Goal: Information Seeking & Learning: Learn about a topic

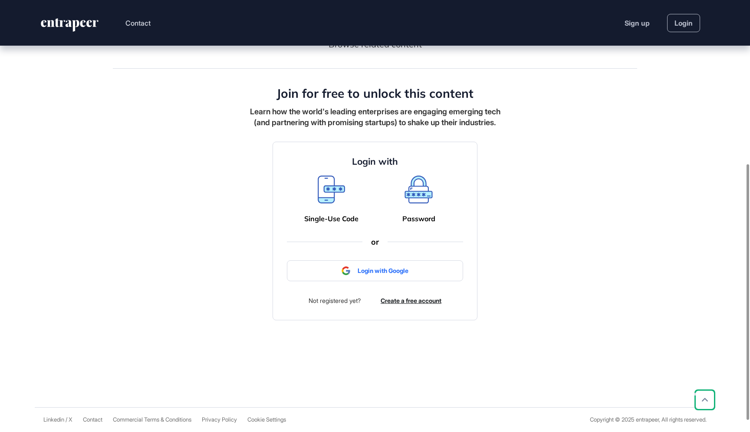
scroll to position [271, 0]
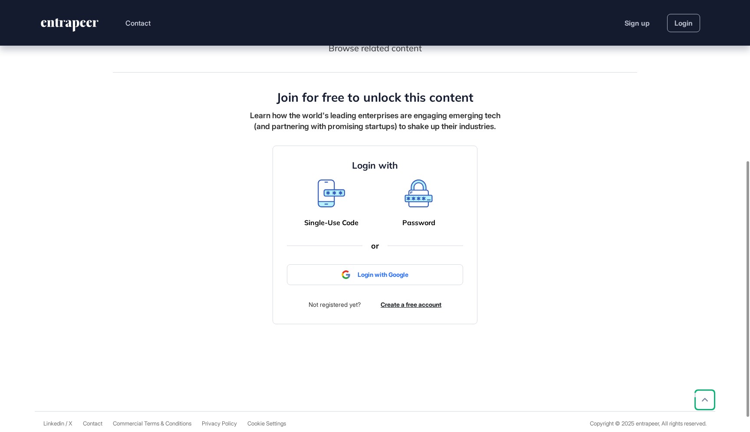
click at [421, 201] on icon at bounding box center [418, 191] width 25 height 19
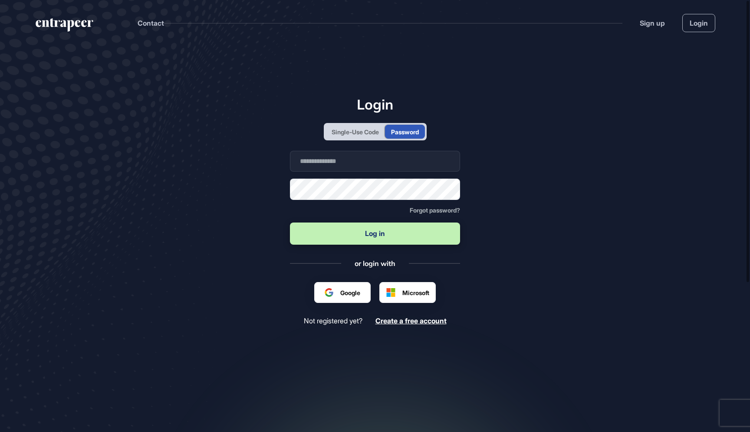
scroll to position [0, 0]
click at [421, 218] on form "Business email Password Forgot password? Log in" at bounding box center [375, 199] width 170 height 96
click at [411, 130] on div "Password" at bounding box center [405, 131] width 28 height 9
click at [356, 131] on div "Single-Use Code" at bounding box center [355, 131] width 47 height 9
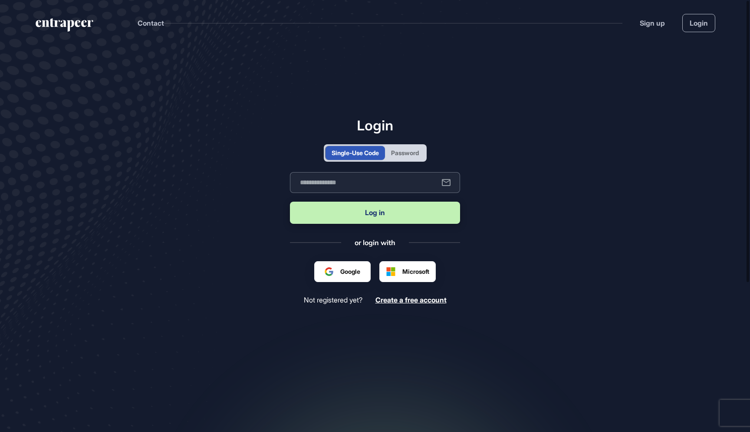
click at [353, 184] on input "text" at bounding box center [375, 182] width 170 height 21
click at [407, 147] on div "Password" at bounding box center [405, 153] width 40 height 14
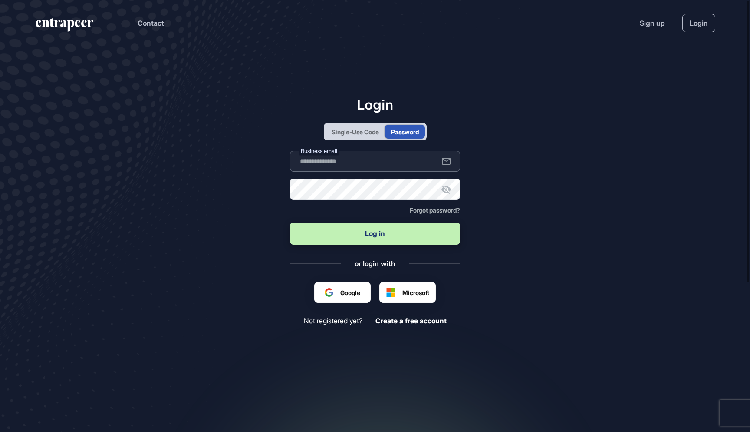
click at [321, 163] on input "text" at bounding box center [375, 161] width 170 height 21
type input "**********"
click at [447, 191] on icon at bounding box center [447, 189] width 10 height 8
click at [391, 233] on button "Log in" at bounding box center [375, 233] width 170 height 22
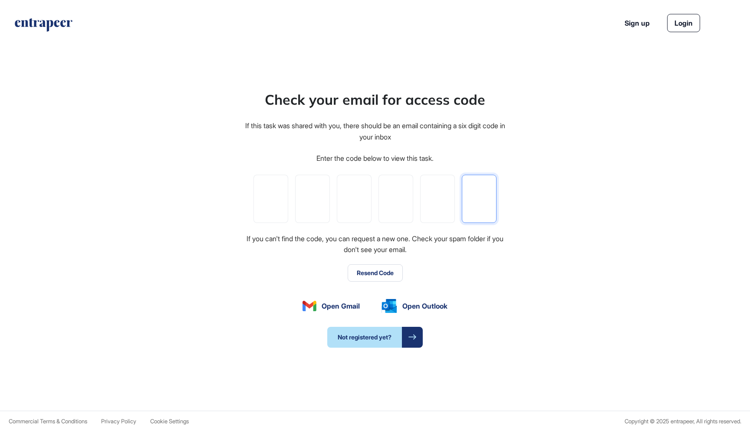
paste input "*"
type input "*"
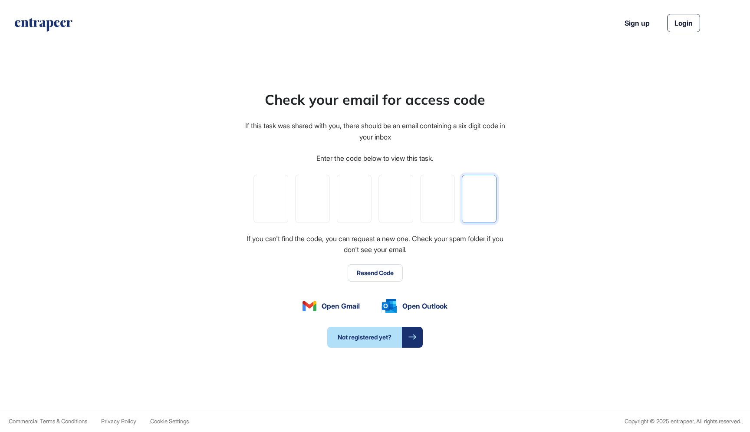
type input "*"
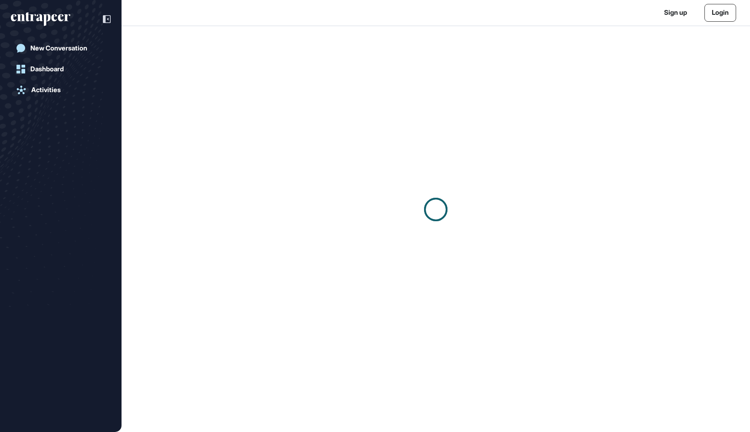
scroll to position [0, 0]
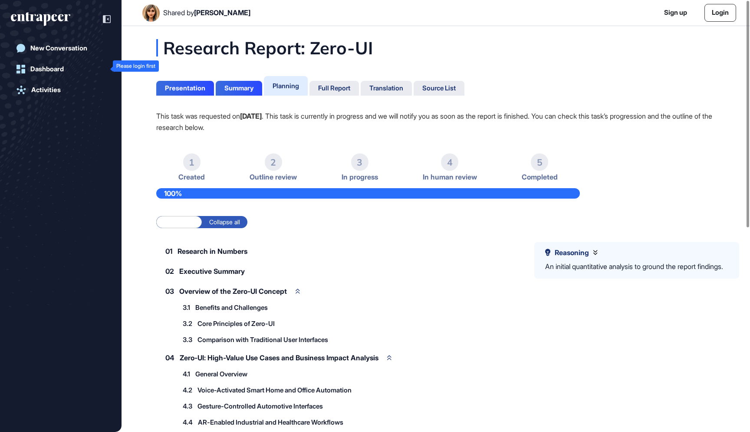
click at [56, 69] on div "Dashboard" at bounding box center [46, 69] width 33 height 8
click at [62, 49] on div "New Conversation" at bounding box center [58, 48] width 57 height 8
click at [54, 90] on div "Activities" at bounding box center [46, 90] width 30 height 8
click at [59, 44] on div "New Conversation" at bounding box center [58, 48] width 57 height 8
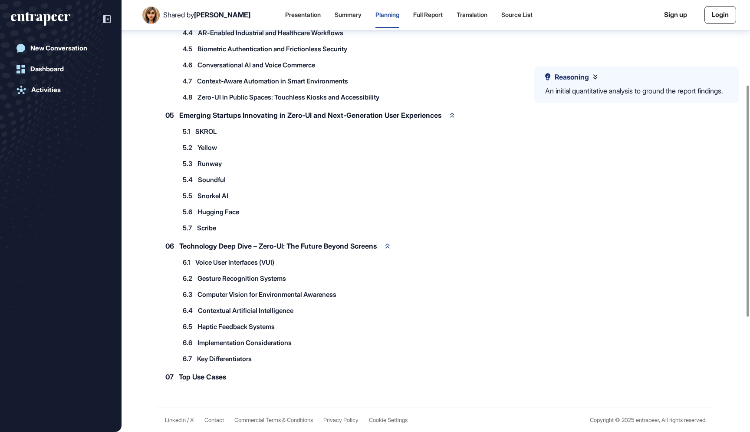
scroll to position [92, 0]
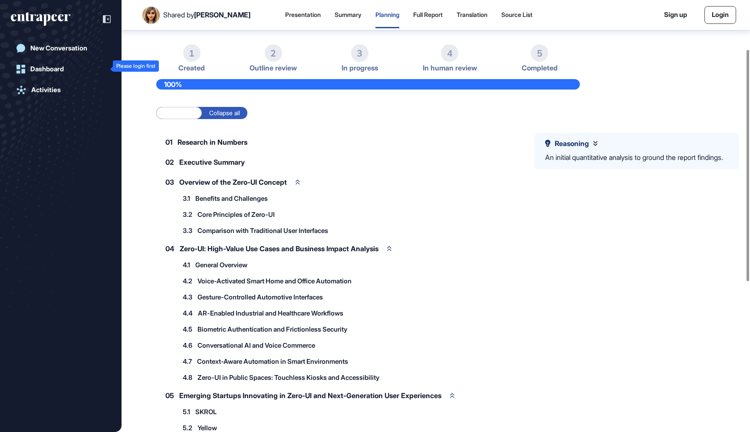
click at [59, 70] on div "Dashboard" at bounding box center [46, 69] width 33 height 8
click at [53, 49] on div "New Conversation" at bounding box center [58, 48] width 57 height 8
click at [53, 69] on div "Dashboard" at bounding box center [46, 69] width 33 height 8
click at [335, 17] on div "Summary" at bounding box center [348, 14] width 27 height 7
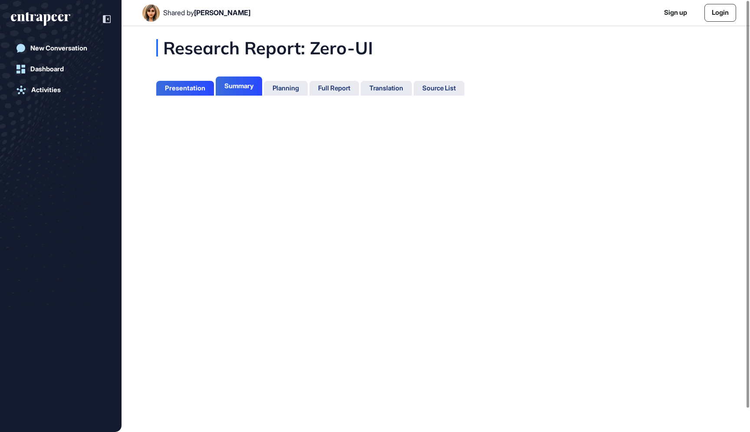
scroll to position [4, 0]
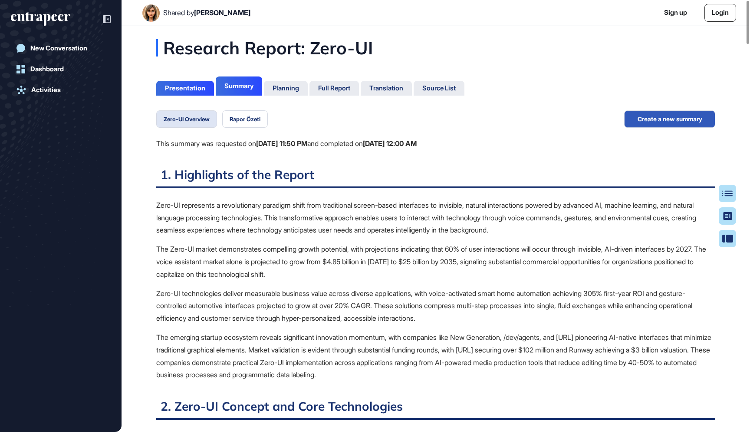
scroll to position [4, 0]
click at [257, 118] on button "Rapor Özeti" at bounding box center [245, 118] width 46 height 17
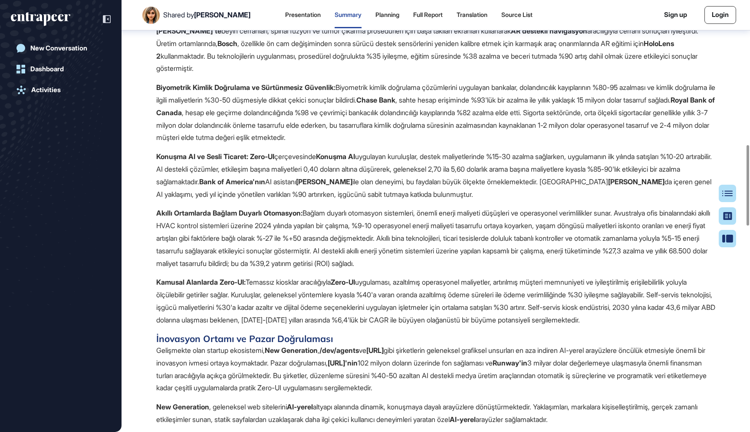
scroll to position [773, 0]
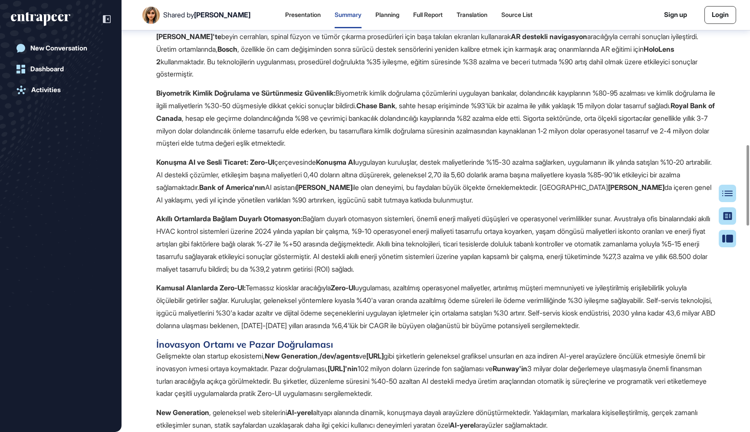
click at [346, 238] on p "Akıllı Ortamlarda Bağlam Duyarlı Otomasyon: Bağlam duyarlı otomasyon sistemleri…" at bounding box center [435, 243] width 559 height 63
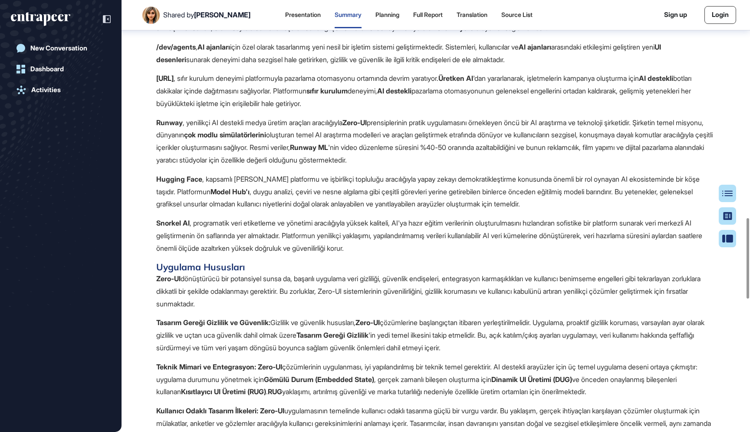
scroll to position [1171, 0]
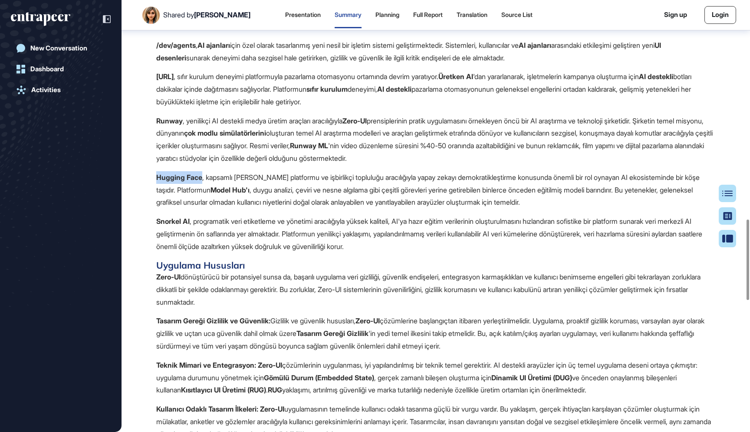
drag, startPoint x: 203, startPoint y: 198, endPoint x: 141, endPoint y: 200, distance: 62.1
copy strong "Hugging Face"
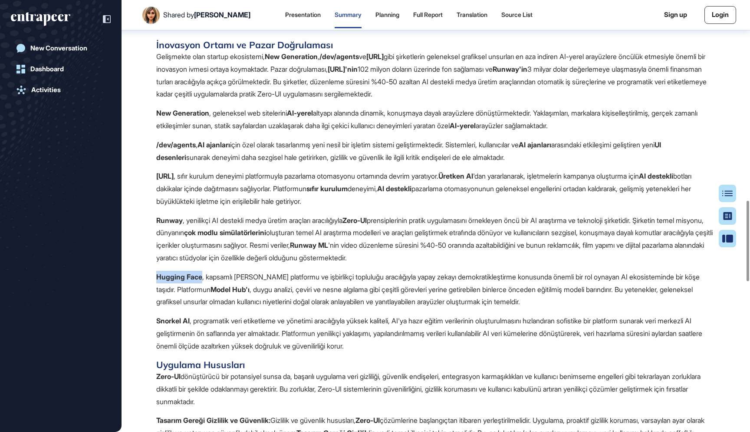
scroll to position [1070, 0]
drag, startPoint x: 188, startPoint y: 200, endPoint x: 145, endPoint y: 200, distance: 42.6
click at [145, 200] on div "Research Report: Zero-UI Summary Highlight what matters to You Complete the for…" at bounding box center [436, 69] width 629 height 2193
copy strong "Yellow.ai"
drag, startPoint x: 209, startPoint y: 141, endPoint x: 142, endPoint y: 140, distance: 67.3
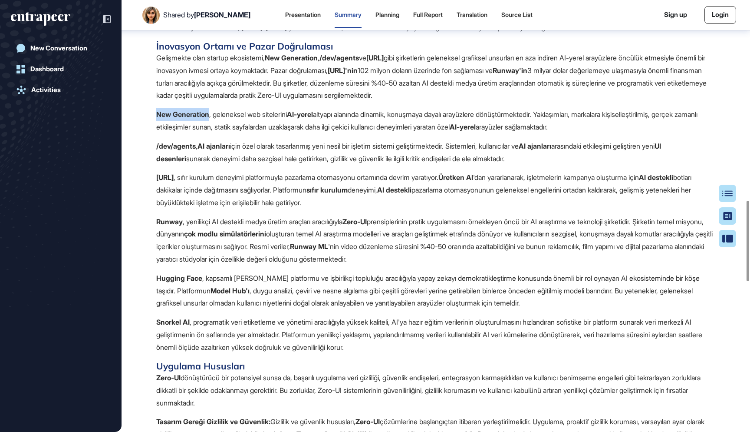
click at [142, 140] on div "Research Report: Zero-UI Summary Highlight what matters to You Complete the for…" at bounding box center [436, 69] width 629 height 2193
copy strong "New Generation"
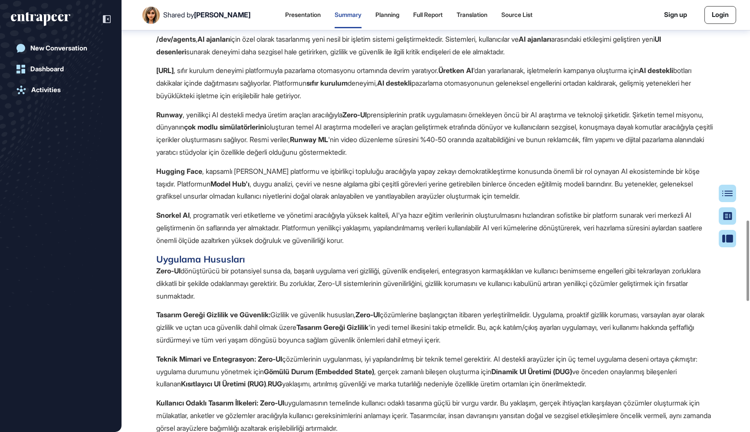
scroll to position [1179, 0]
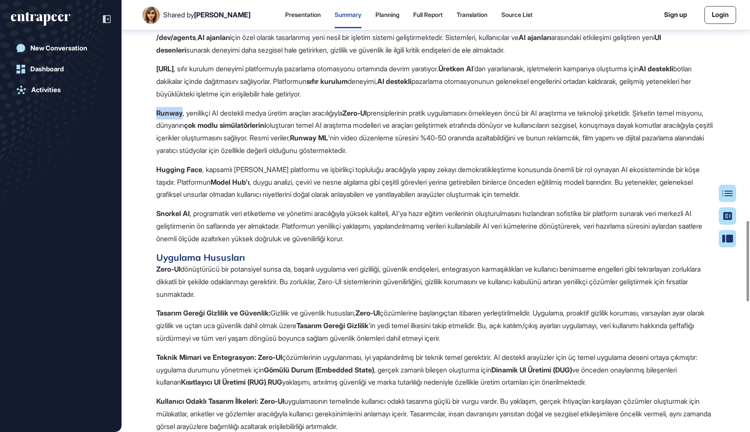
drag, startPoint x: 183, startPoint y: 135, endPoint x: 141, endPoint y: 136, distance: 42.1
copy strong "Runway"
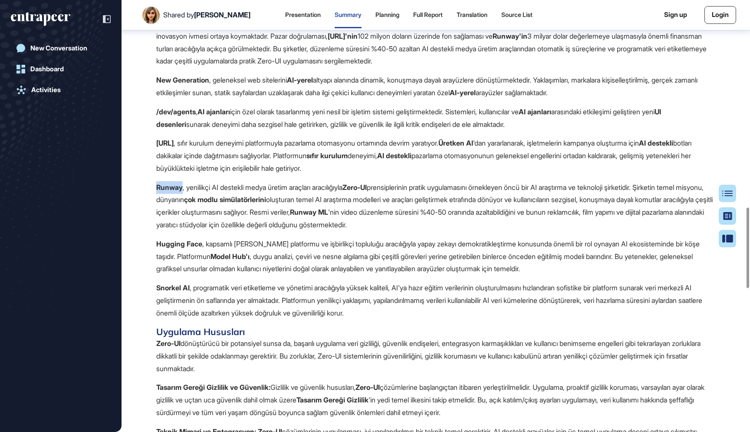
scroll to position [1114, 0]
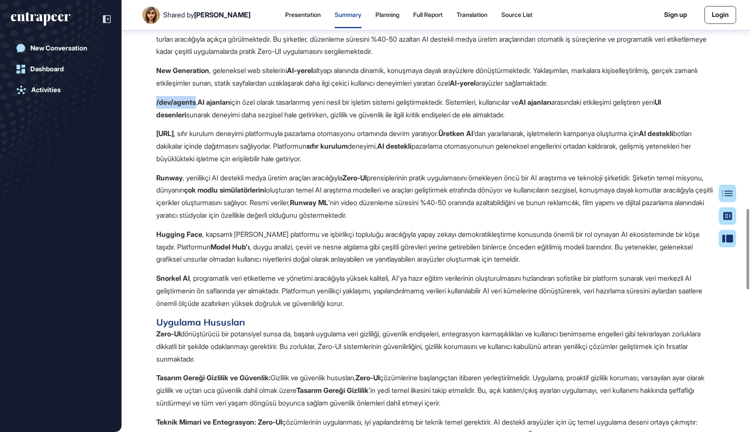
drag, startPoint x: 196, startPoint y: 126, endPoint x: 142, endPoint y: 125, distance: 53.8
click at [142, 125] on div "Research Report: Zero-UI Summary Highlight what matters to You Complete the for…" at bounding box center [436, 25] width 629 height 2193
copy strong "/dev/agents"
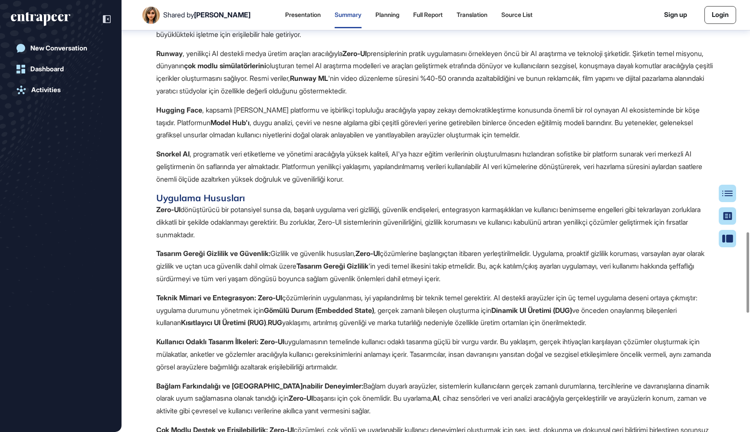
scroll to position [1239, 0]
drag, startPoint x: 191, startPoint y: 172, endPoint x: 143, endPoint y: 172, distance: 47.8
copy strong "Snorkel AI"
